Goal: Task Accomplishment & Management: Use online tool/utility

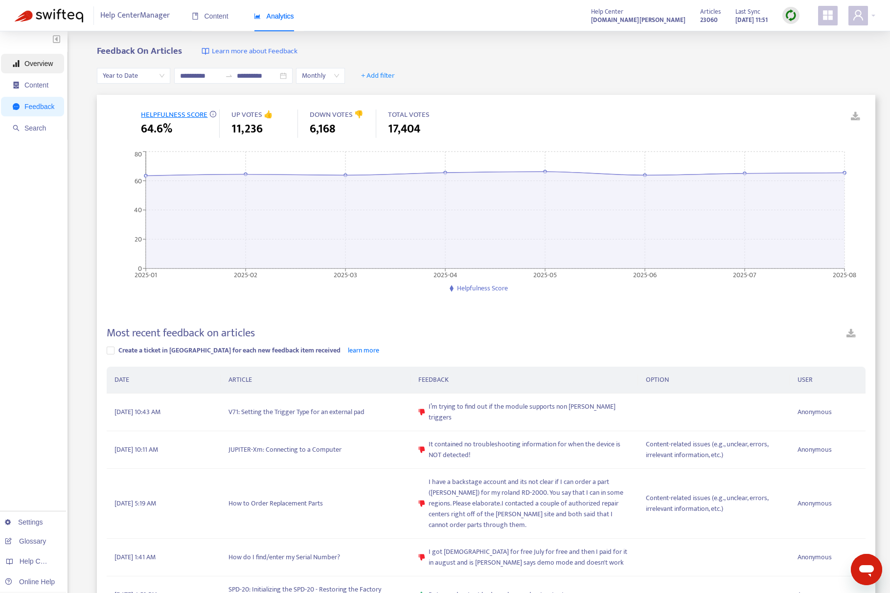
click at [40, 67] on span "Overview" at bounding box center [38, 64] width 28 height 8
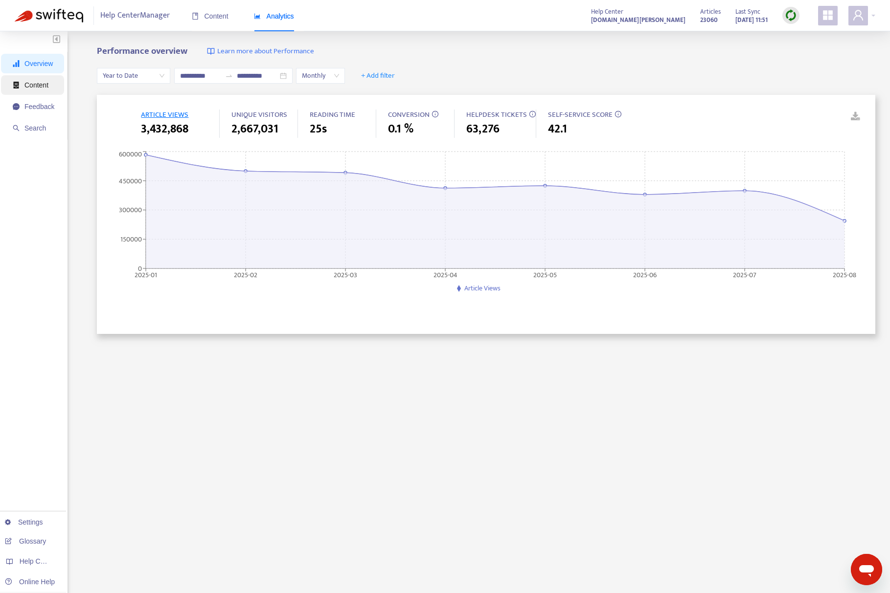
click at [34, 86] on span "Content" at bounding box center [36, 85] width 24 height 8
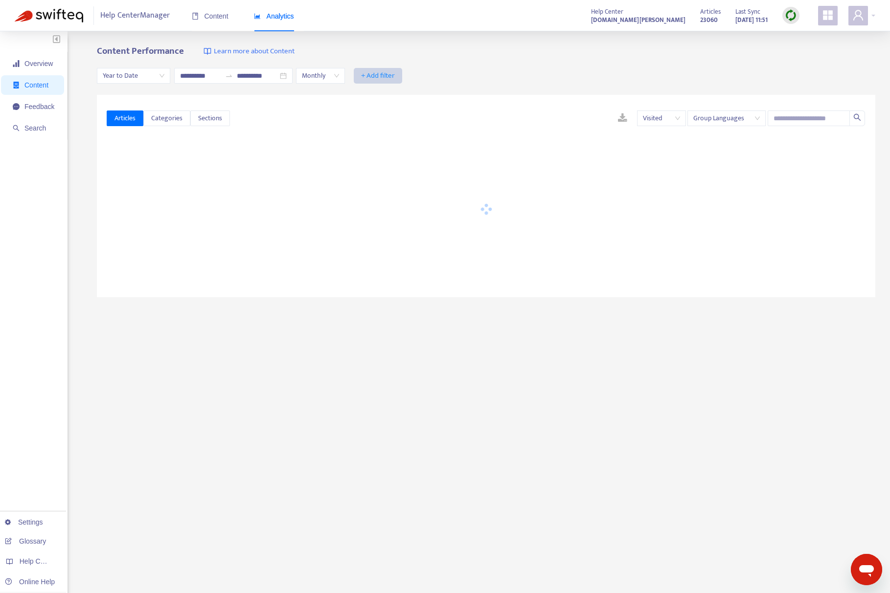
click at [395, 73] on span "+ Add filter" at bounding box center [378, 76] width 34 height 12
click at [399, 251] on span "Label" at bounding box center [404, 251] width 44 height 11
click at [404, 76] on div at bounding box center [383, 76] width 59 height 12
type input "******"
click at [416, 94] on div "xps-60" at bounding box center [465, 94] width 170 height 11
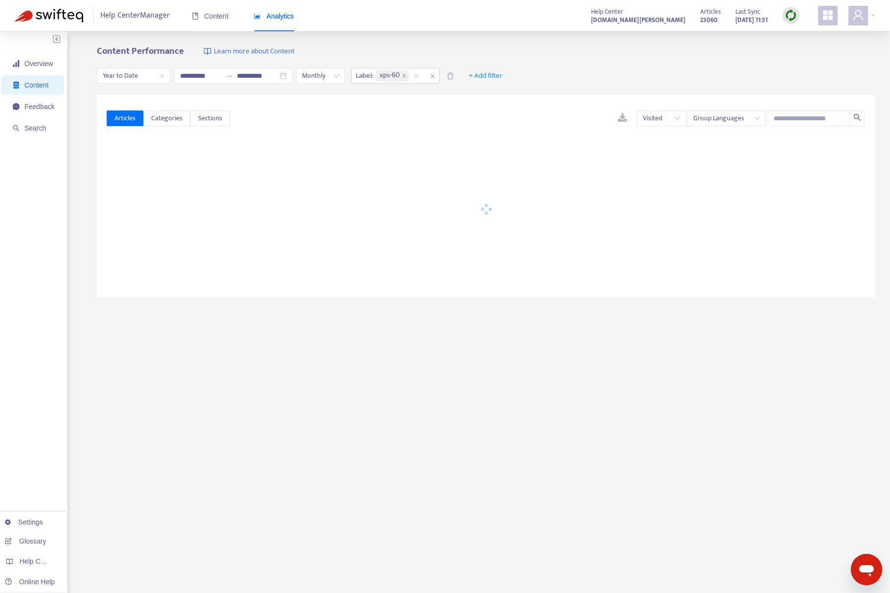
click at [526, 57] on div "**********" at bounding box center [486, 76] width 778 height 38
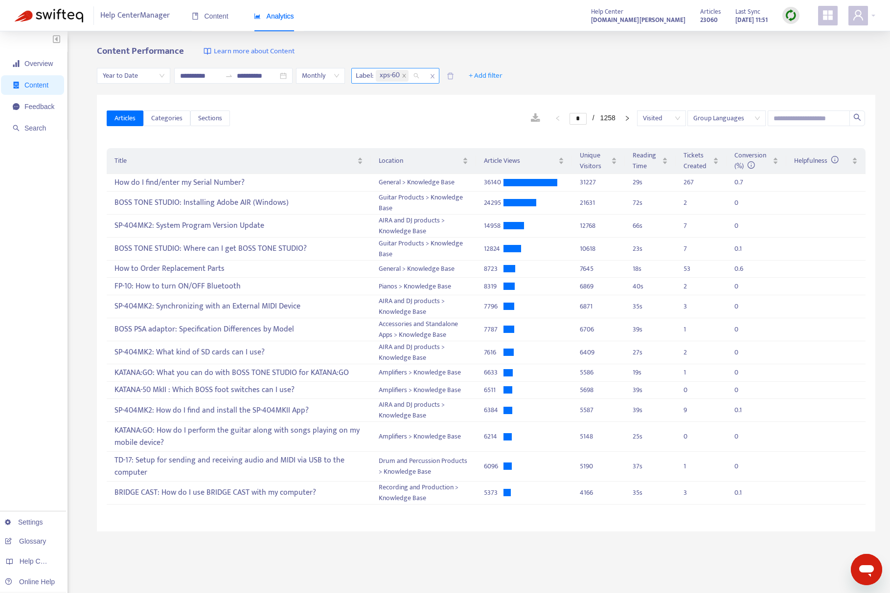
click at [412, 81] on input "search" at bounding box center [411, 76] width 2 height 12
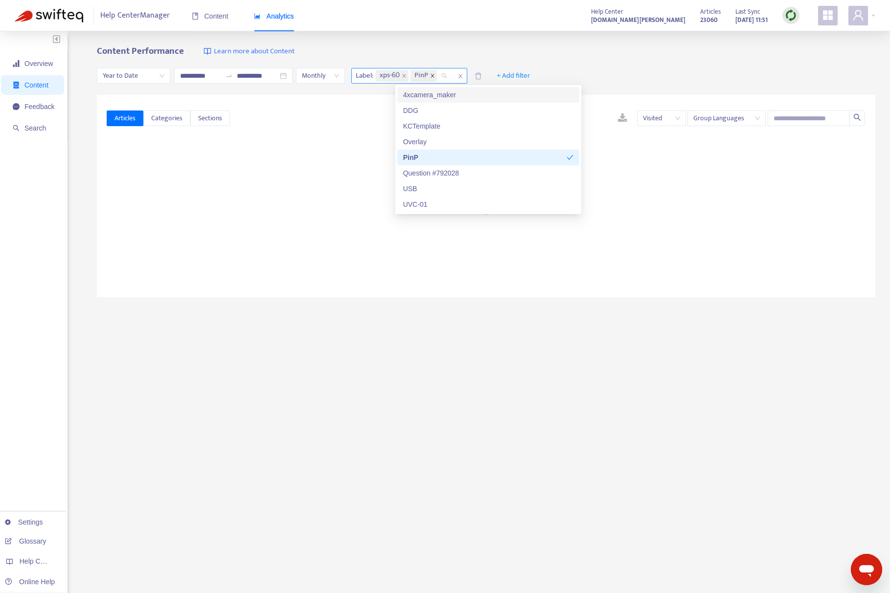
click at [435, 78] on span at bounding box center [432, 76] width 5 height 12
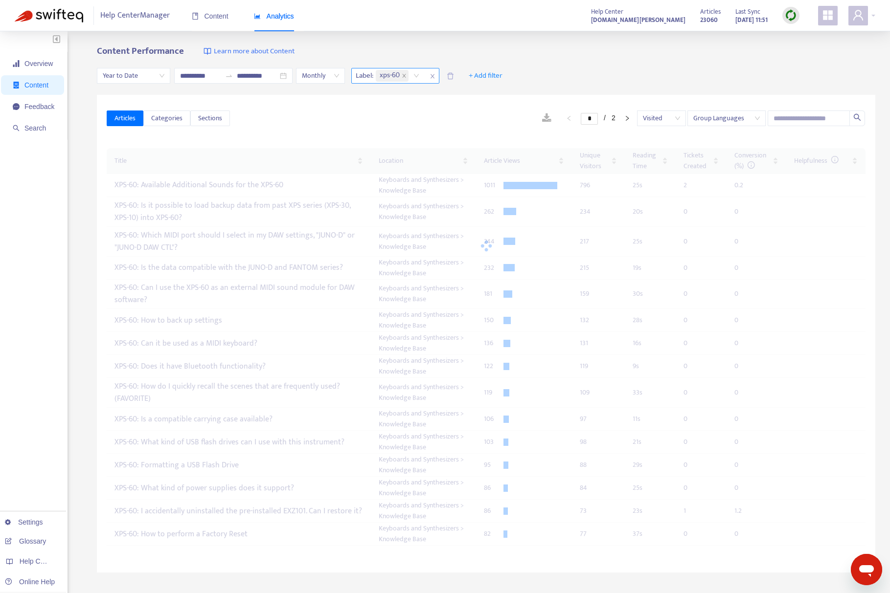
click at [558, 56] on div "Content Performance Learn more about Content" at bounding box center [486, 51] width 778 height 11
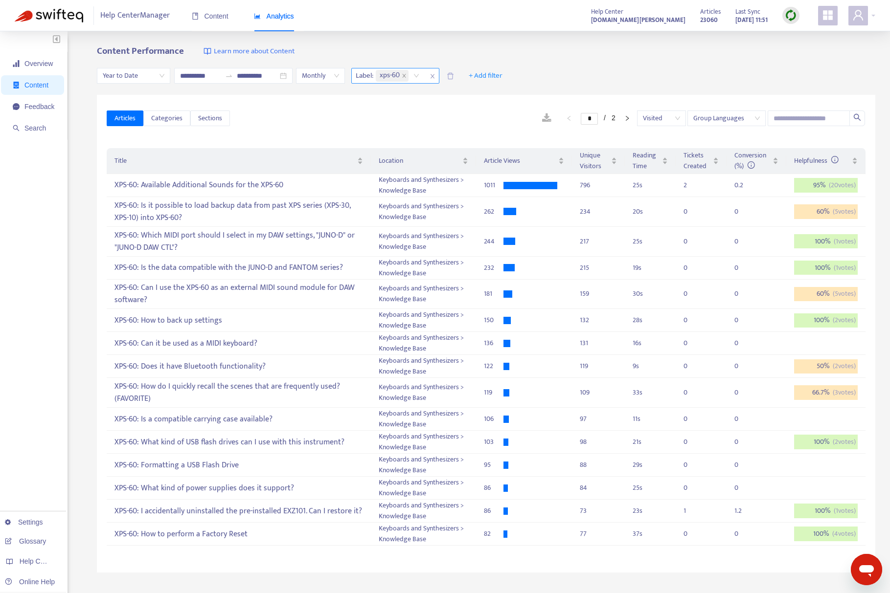
click at [409, 127] on div "Articles Categories Sections * / 2 Visited Group Languages" at bounding box center [486, 119] width 759 height 38
